Goal: Task Accomplishment & Management: Complete application form

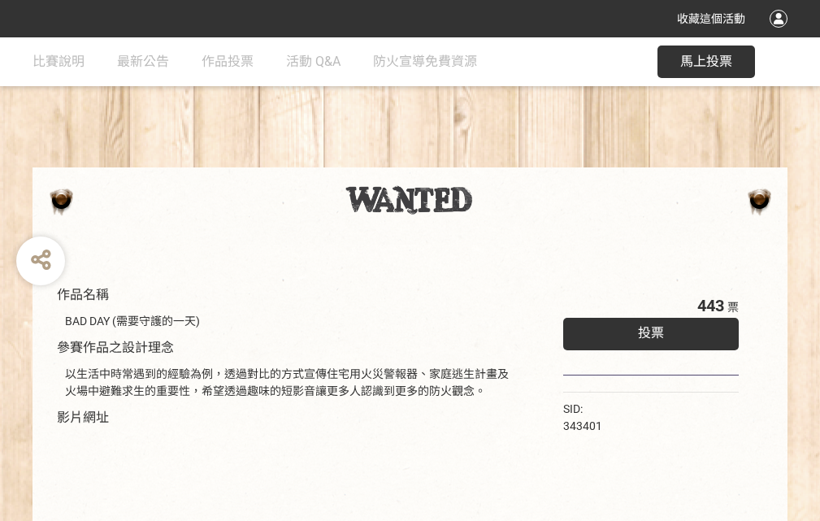
click at [781, 34] on div "收藏這個活動" at bounding box center [410, 18] width 820 height 37
click at [508, 160] on div "作品名稱 BAD DAY (需要守護的一天) 參賽作品之設計理念 以生活中時常遇到的經驗為例，透過對比的方式宣傳住宅用火災警報器、家庭逃生計畫及火場中避難求生…" at bounding box center [410, 378] width 820 height 683
click at [647, 329] on span "投票" at bounding box center [651, 332] width 26 height 15
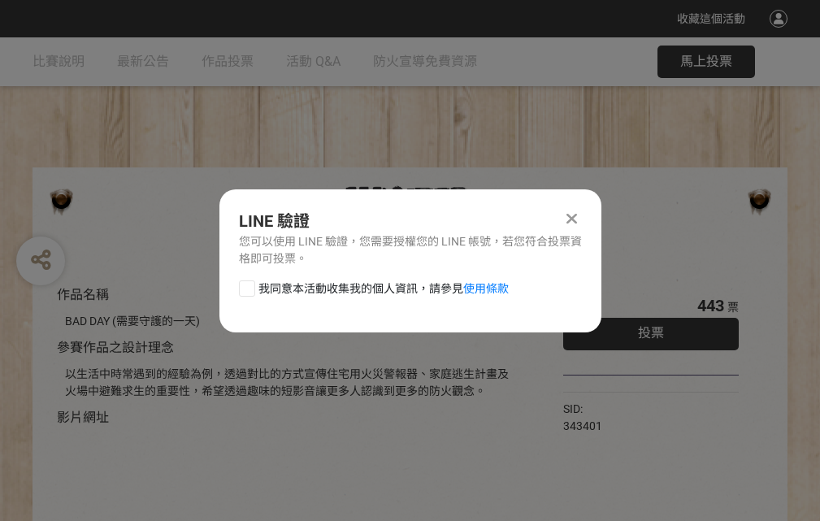
click at [245, 285] on div at bounding box center [247, 288] width 16 height 16
checkbox input "true"
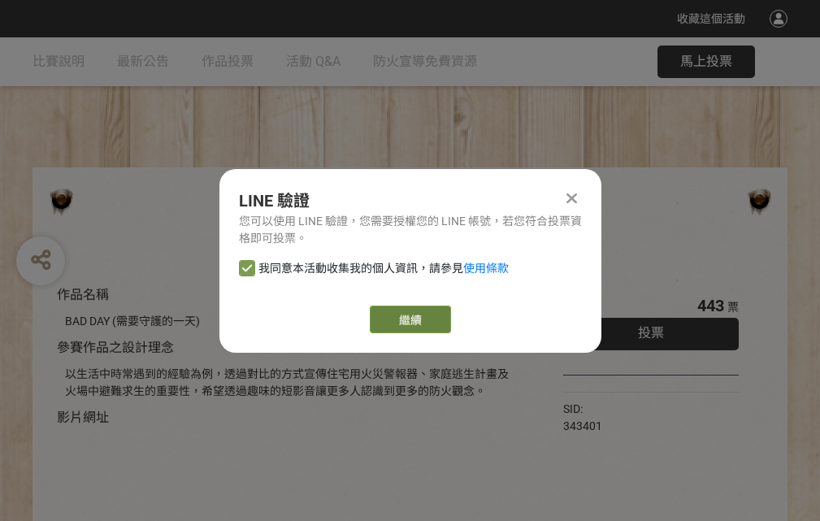
click at [409, 319] on link "繼續" at bounding box center [410, 319] width 81 height 28
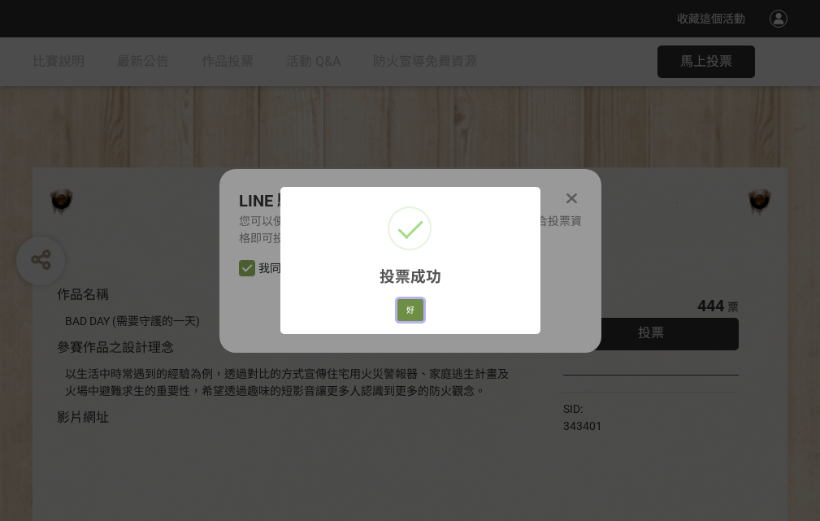
click at [405, 307] on button "好" at bounding box center [410, 310] width 26 height 23
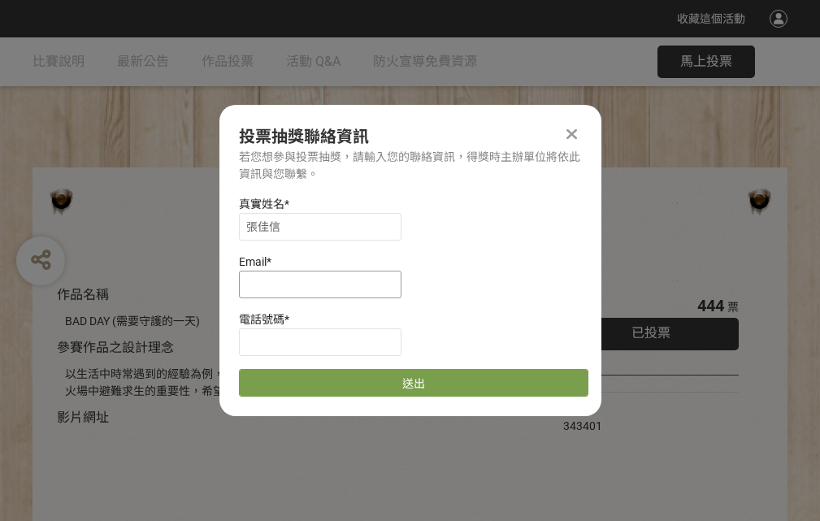
click at [325, 284] on input at bounding box center [320, 285] width 162 height 28
type input "[EMAIL_ADDRESS][DOMAIN_NAME]"
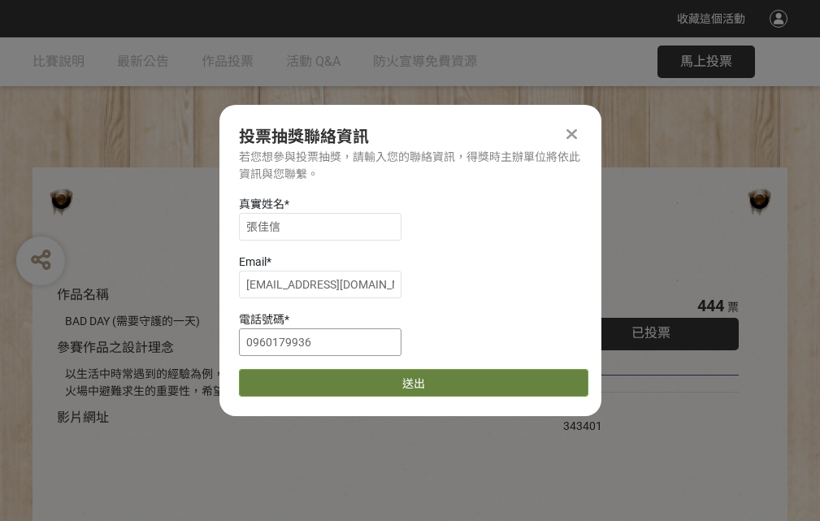
type input "0960179936"
click at [285, 377] on button "送出" at bounding box center [413, 383] width 349 height 28
